Goal: Transaction & Acquisition: Obtain resource

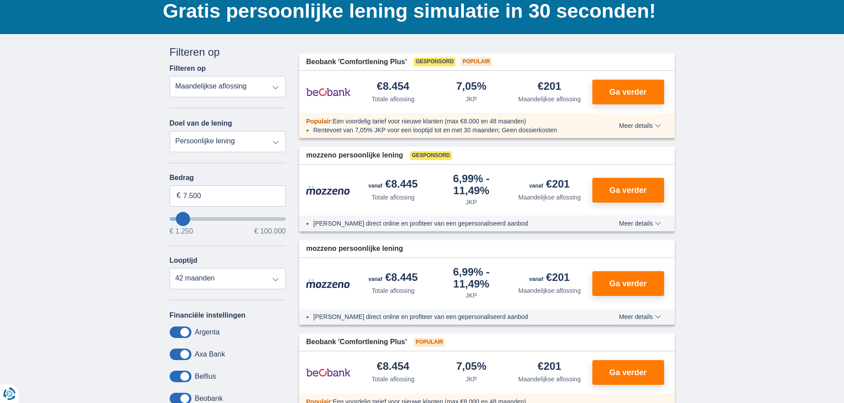
scroll to position [89, 0]
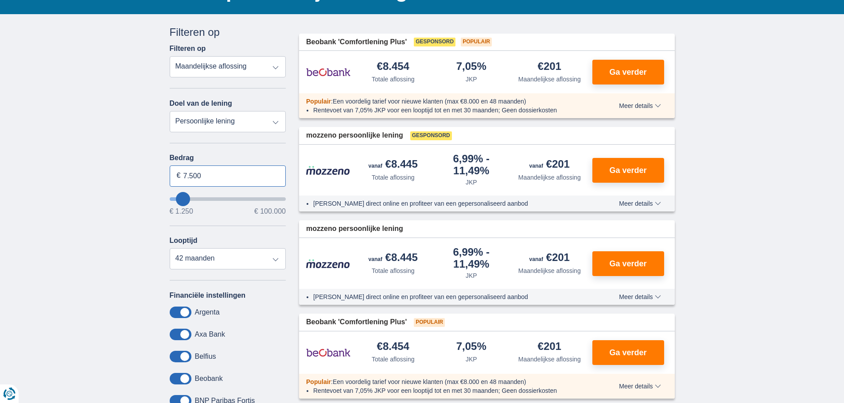
click at [240, 182] on input "7.500" at bounding box center [228, 176] width 116 height 21
type input "7250"
click at [245, 260] on select "12 maanden 18 maanden 24 maanden 30 maanden 36 maanden 42 maanden" at bounding box center [228, 258] width 116 height 21
click at [274, 261] on select "12 maanden 18 maanden 24 maanden 30 maanden 36 maanden 42 maanden" at bounding box center [228, 258] width 116 height 21
click at [233, 175] on input "7.500" at bounding box center [228, 176] width 116 height 21
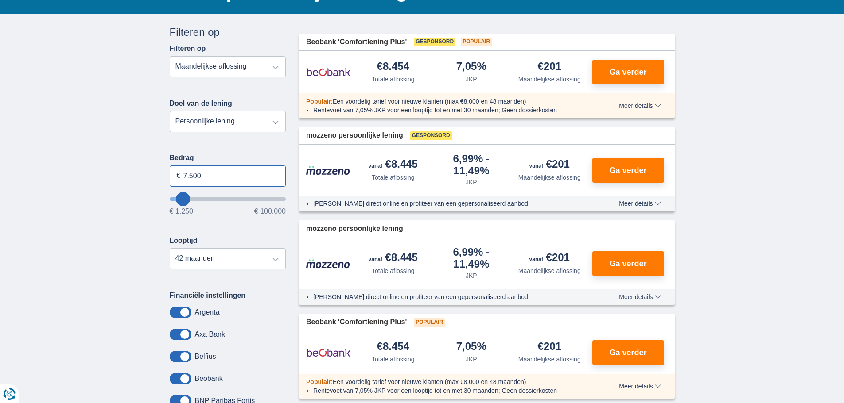
drag, startPoint x: 226, startPoint y: 180, endPoint x: 171, endPoint y: 178, distance: 54.9
click at [171, 178] on input "7.500" at bounding box center [228, 176] width 116 height 21
type input "25.000"
type input "25250"
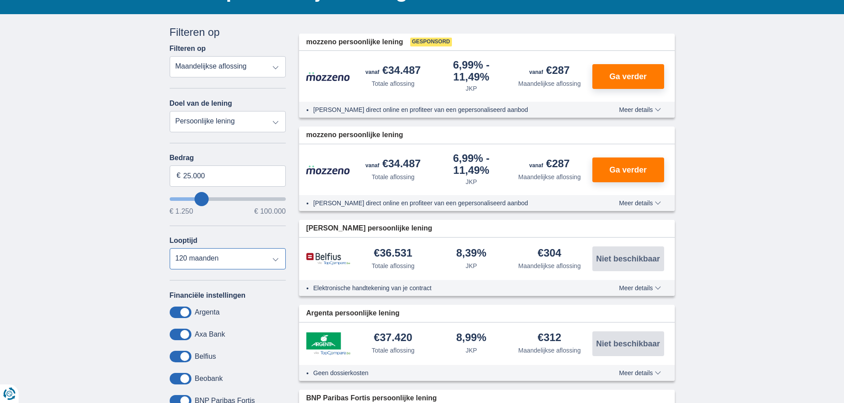
select select "60"
click at [170, 248] on select "12 maanden 18 maanden 24 maanden 30 maanden 36 maanden 42 maanden 48 maanden 60…" at bounding box center [228, 258] width 116 height 21
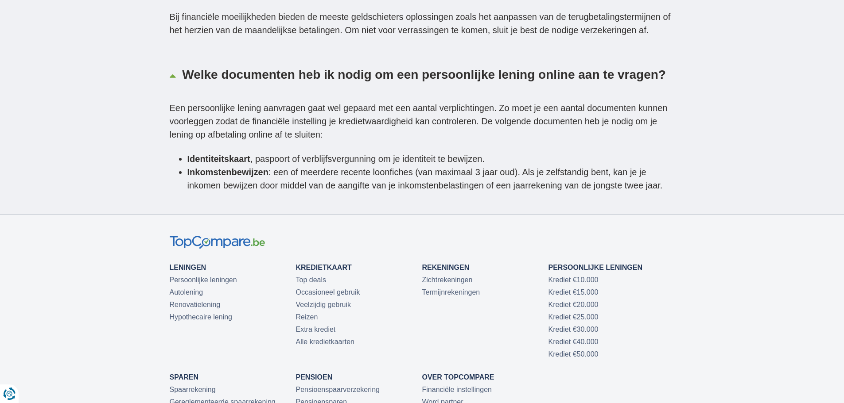
scroll to position [2657, 0]
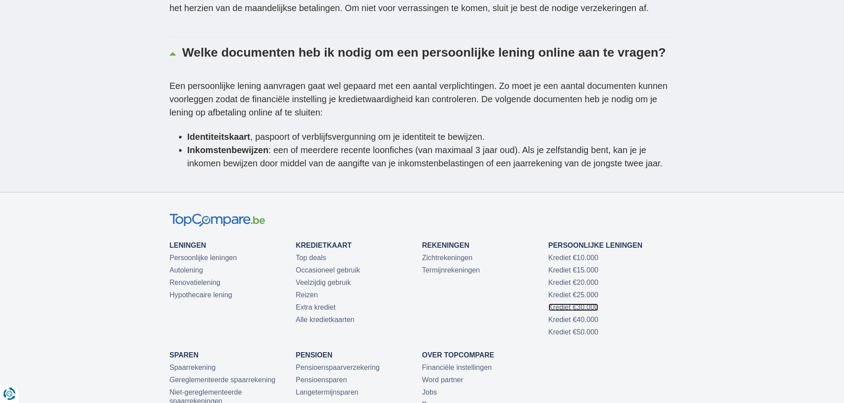
click at [573, 304] on link "Krediet €30.000" at bounding box center [573, 308] width 50 height 8
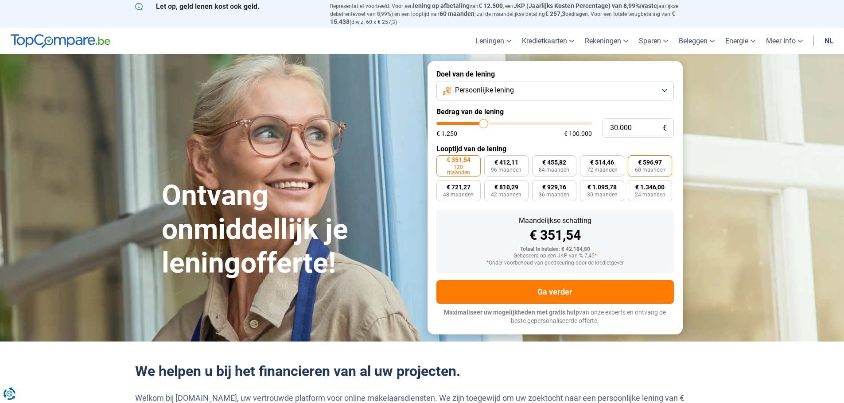
click at [650, 167] on span "60 maanden" at bounding box center [650, 169] width 31 height 5
click at [633, 161] on input "€ 596,97 60 maanden" at bounding box center [630, 158] width 6 height 6
radio input "true"
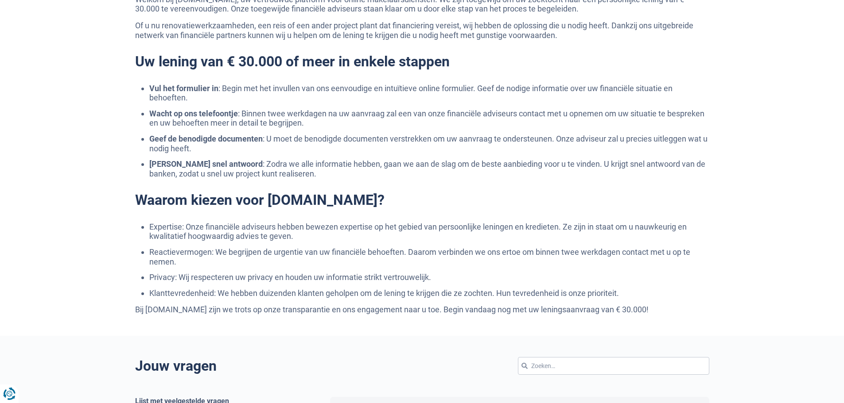
scroll to position [443, 0]
